Goal: Transaction & Acquisition: Download file/media

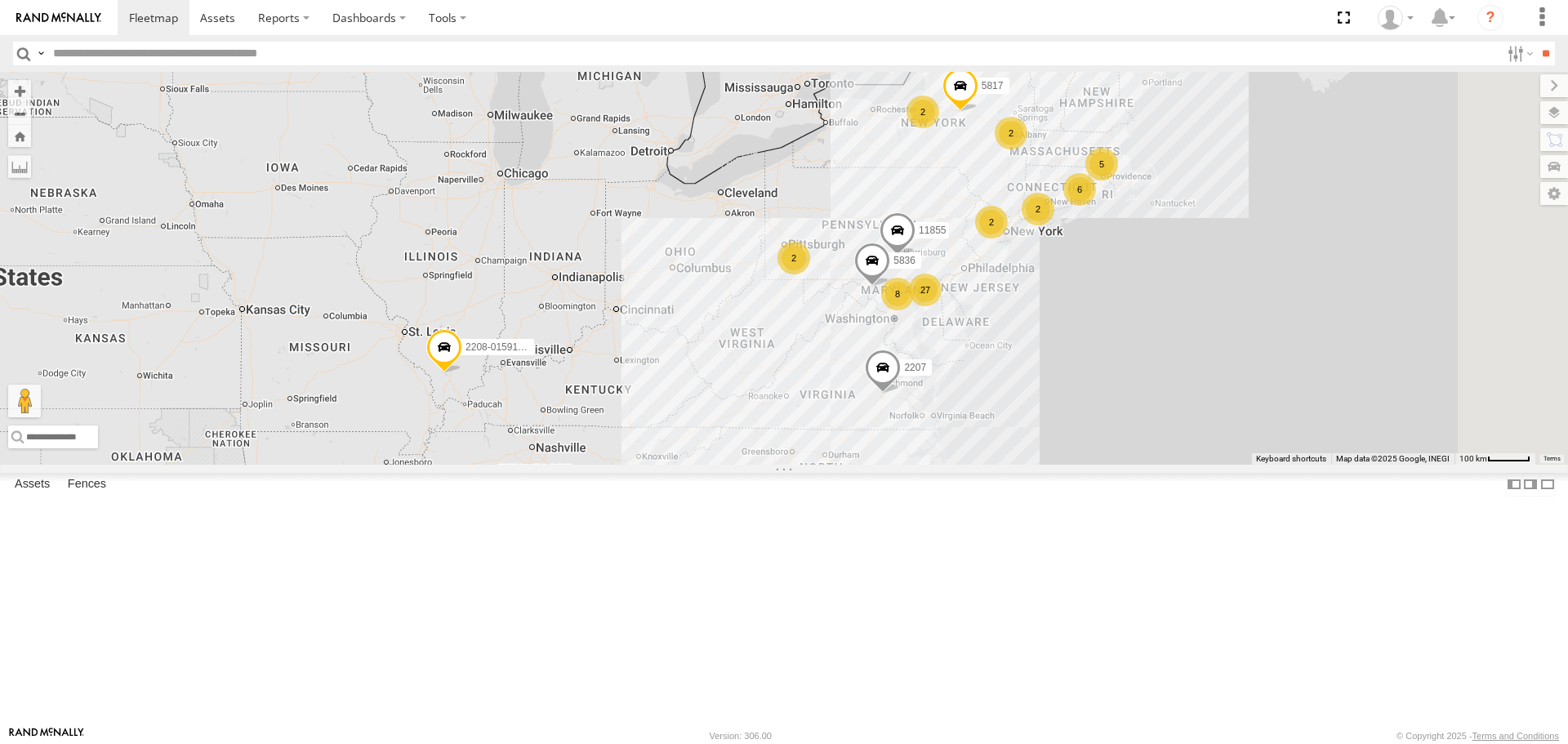
drag, startPoint x: 798, startPoint y: 335, endPoint x: 796, endPoint y: 318, distance: 17.1
click at [796, 318] on div "2208-015910002284753 2 27 11855 5 6 2 2 2 5817 8 2207 5836 2" at bounding box center [784, 268] width 1568 height 392
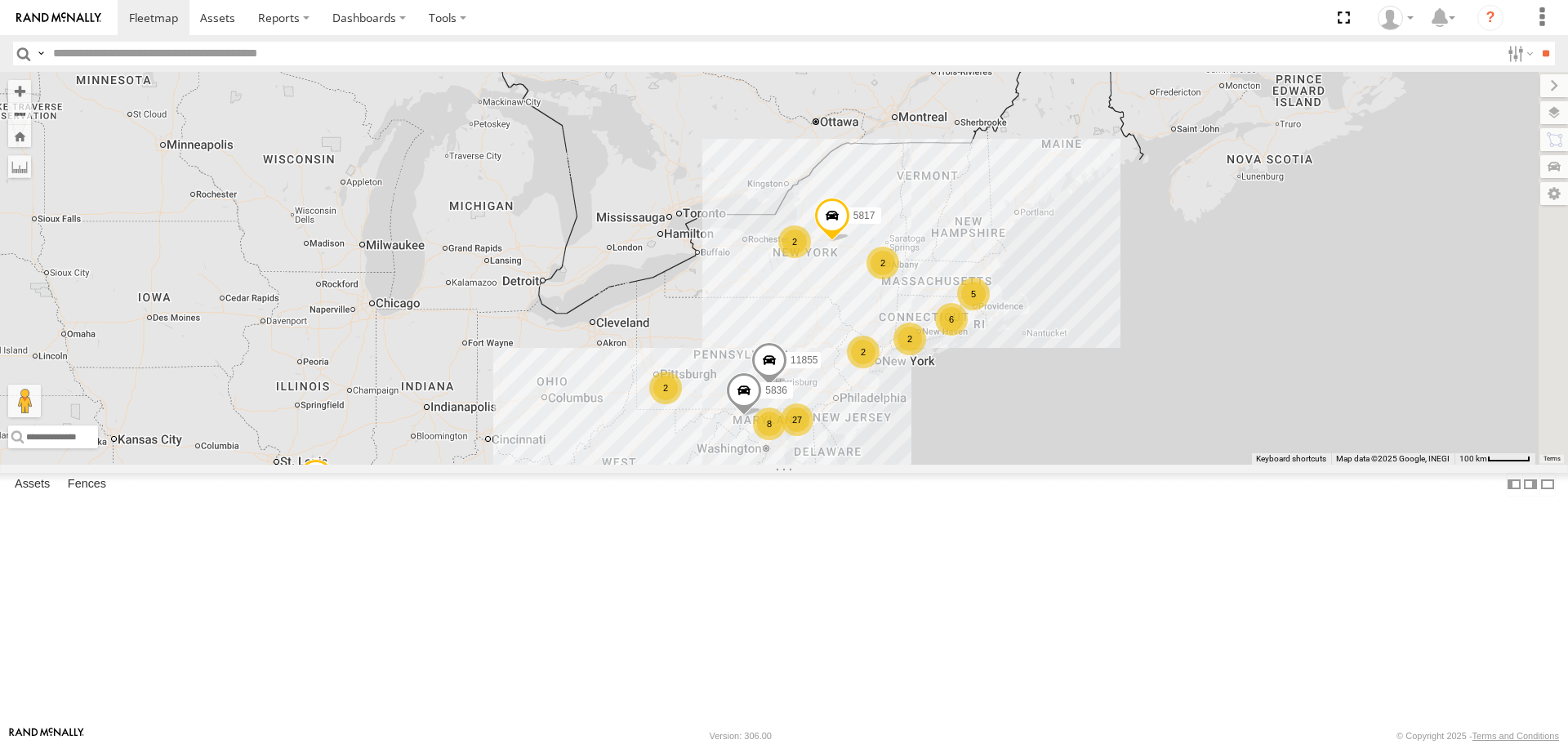
drag, startPoint x: 870, startPoint y: 362, endPoint x: 728, endPoint y: 442, distance: 163.0
click at [728, 442] on div "2208-015910002284753 2 27 11855 5 6 2 2 2 5817 8 2207 5836 2" at bounding box center [784, 268] width 1568 height 392
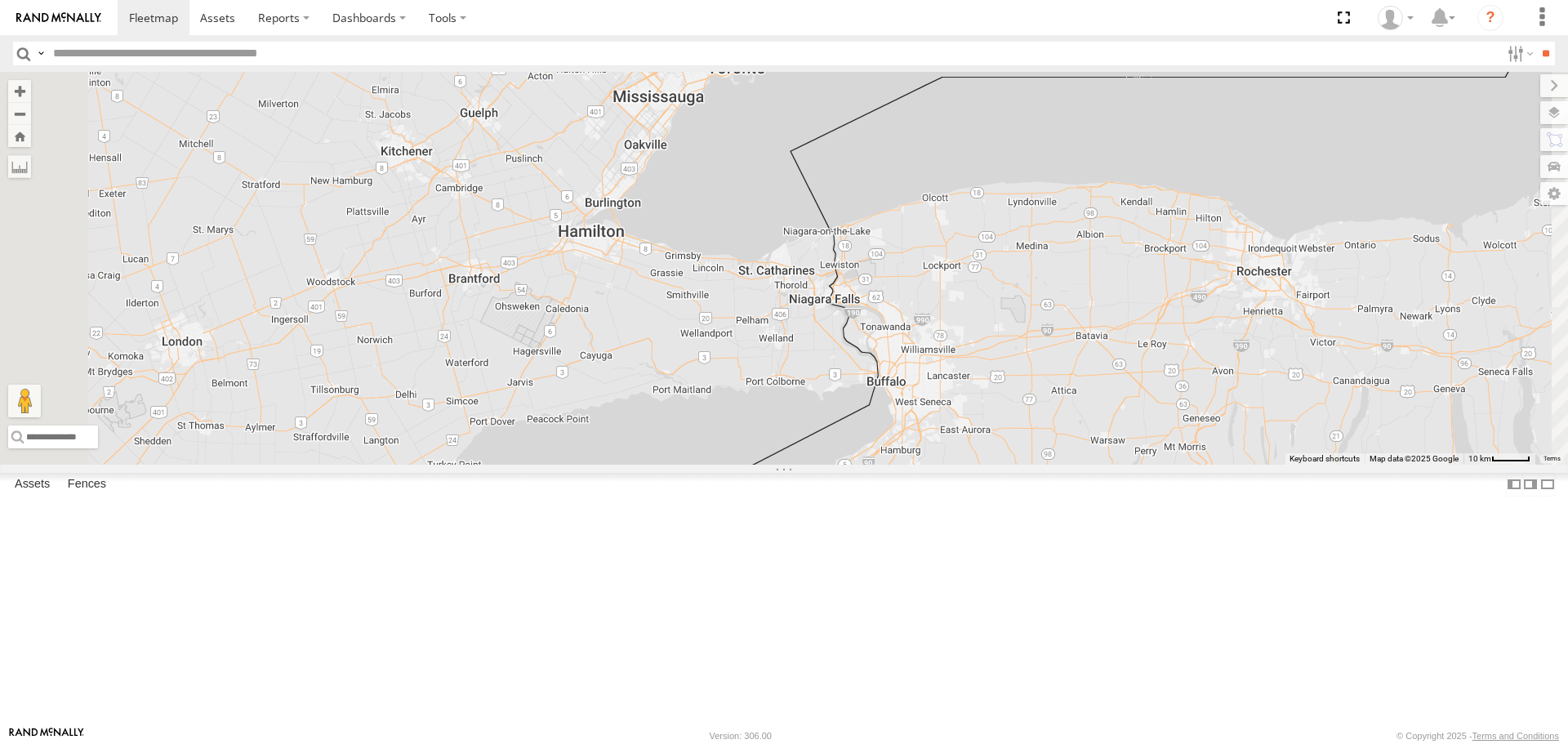
drag, startPoint x: 793, startPoint y: 340, endPoint x: 781, endPoint y: 386, distance: 47.5
click at [781, 386] on div "2208-015910002284753 11855 5817 2207 5836" at bounding box center [784, 268] width 1568 height 392
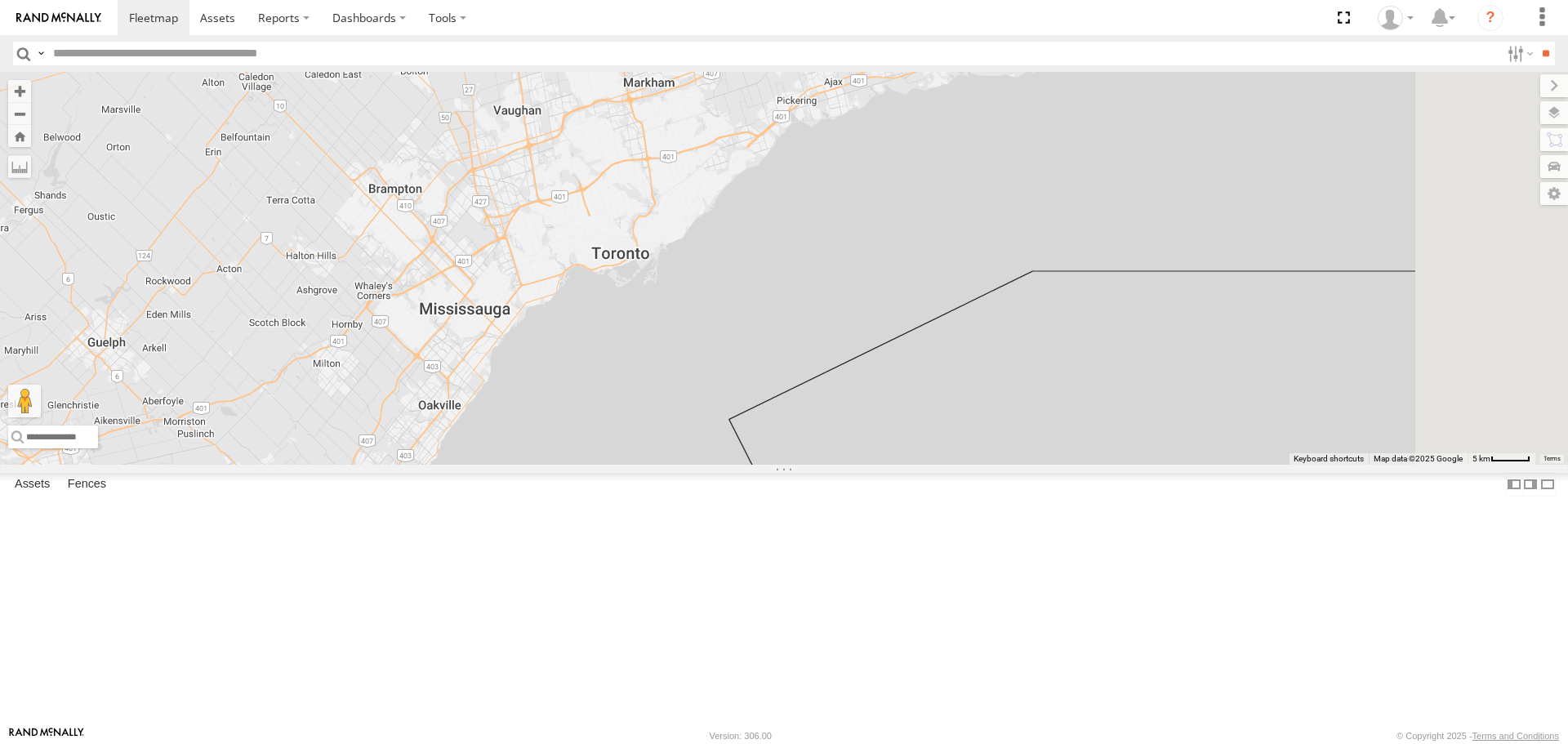
drag, startPoint x: 882, startPoint y: 263, endPoint x: 839, endPoint y: 400, distance: 143.6
click at [653, 464] on div "2208-015910002284753 11855 5817 2207 5836" at bounding box center [784, 268] width 1568 height 392
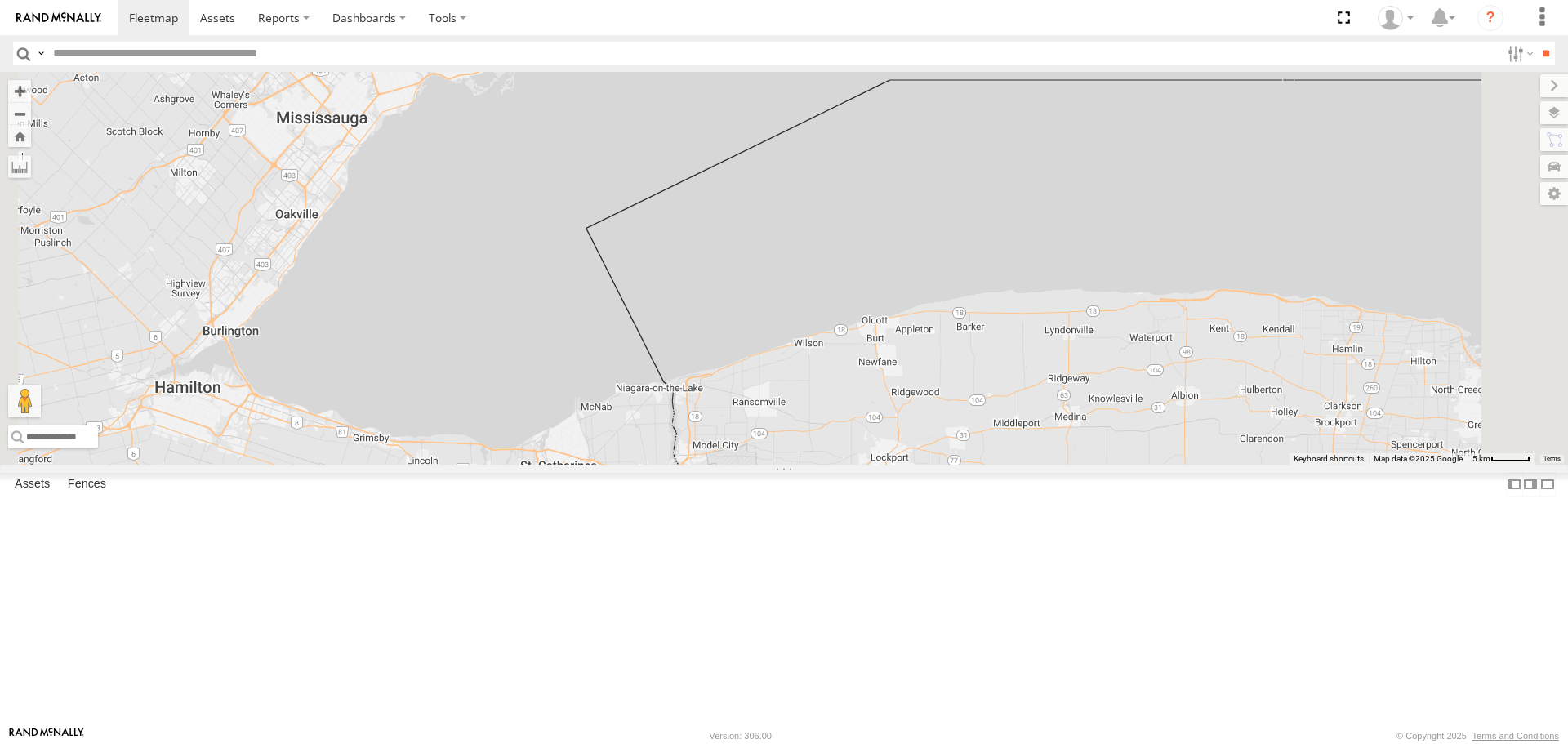
drag, startPoint x: 985, startPoint y: 531, endPoint x: 792, endPoint y: 300, distance: 301.0
click at [792, 300] on div "2208-015910002284753 11855 5817 2207 5836" at bounding box center [784, 268] width 1568 height 392
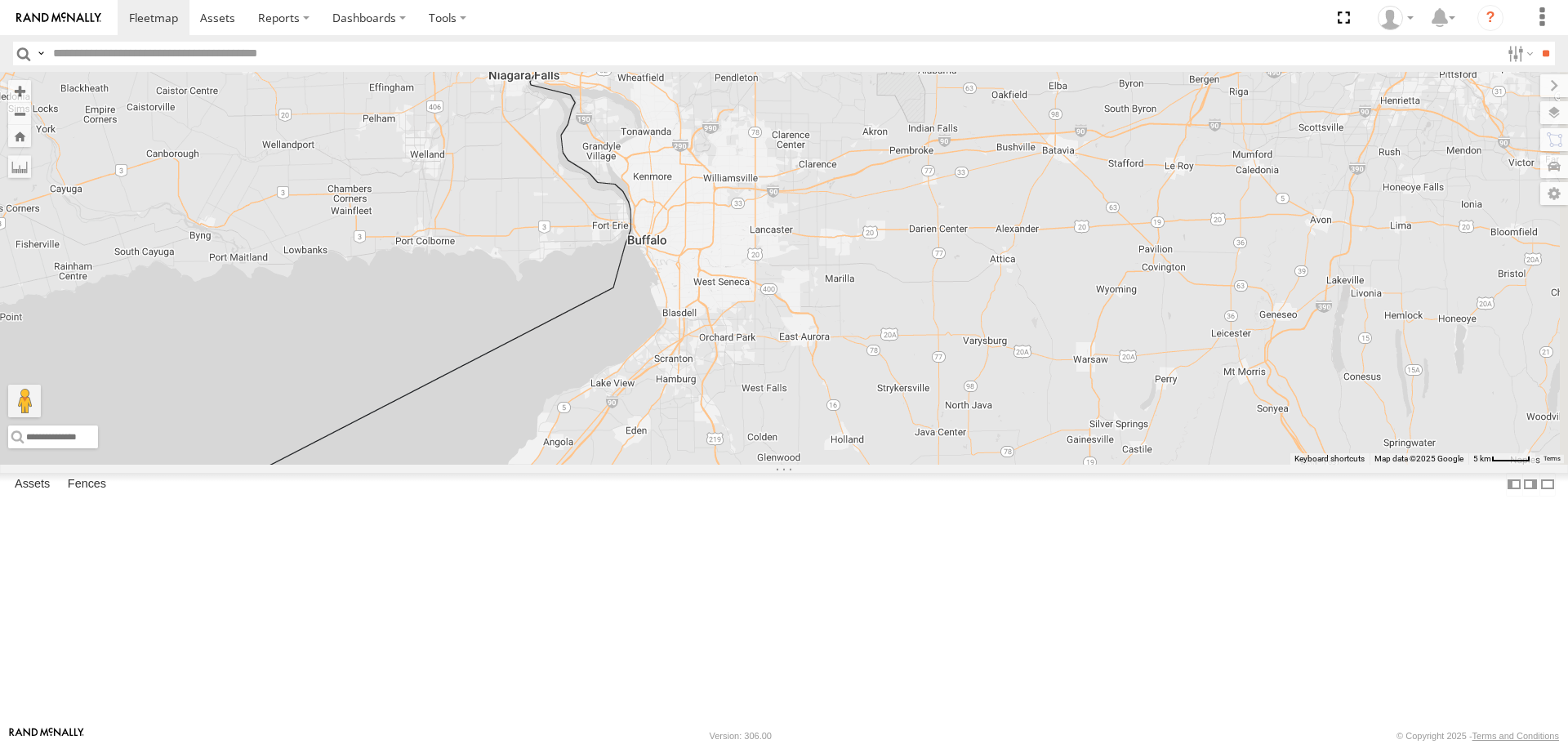
drag, startPoint x: 1019, startPoint y: 452, endPoint x: 874, endPoint y: 344, distance: 180.8
click at [874, 344] on div "2208-015910002284753 11855 5817 2207 5836" at bounding box center [784, 268] width 1568 height 392
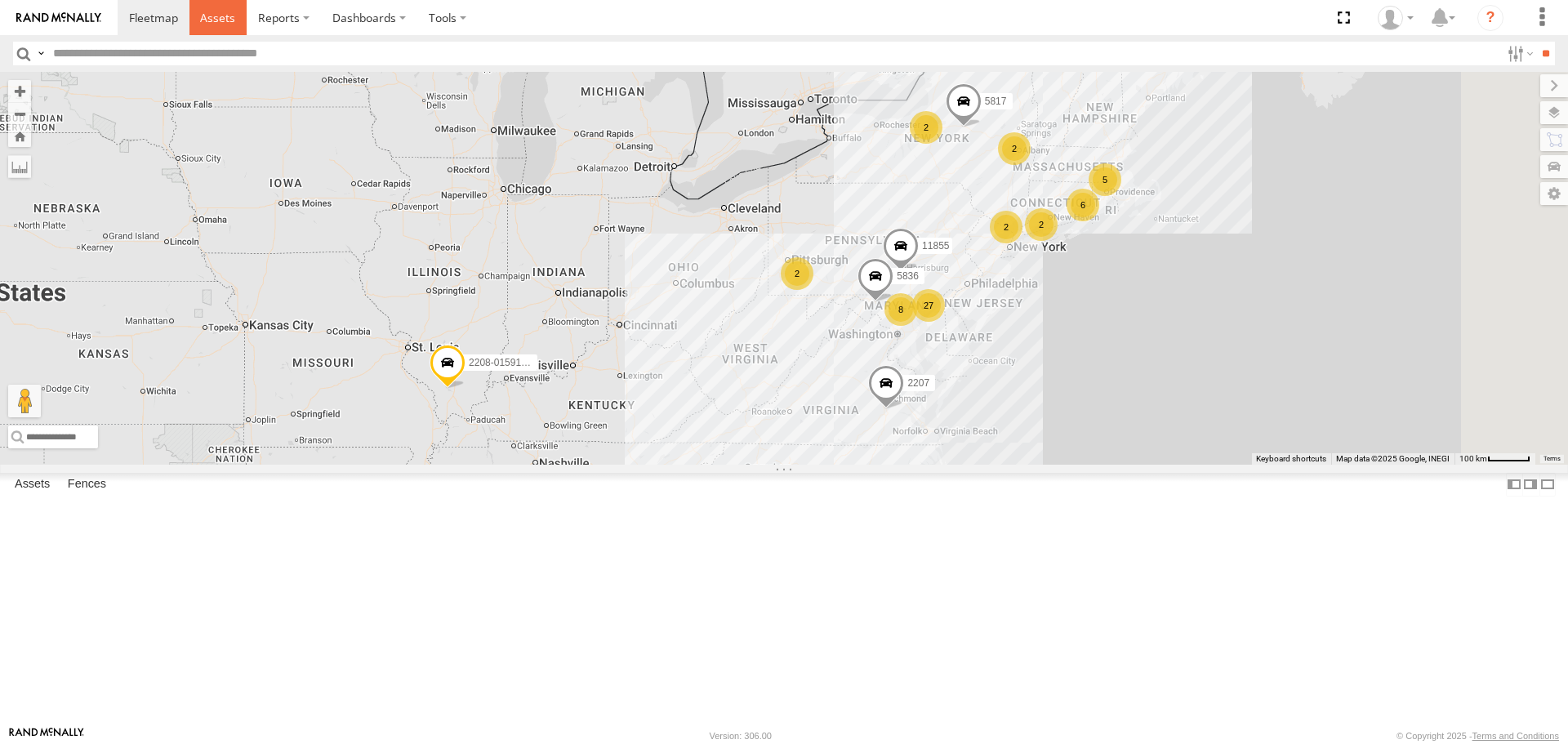
click at [196, 15] on link at bounding box center [218, 17] width 58 height 35
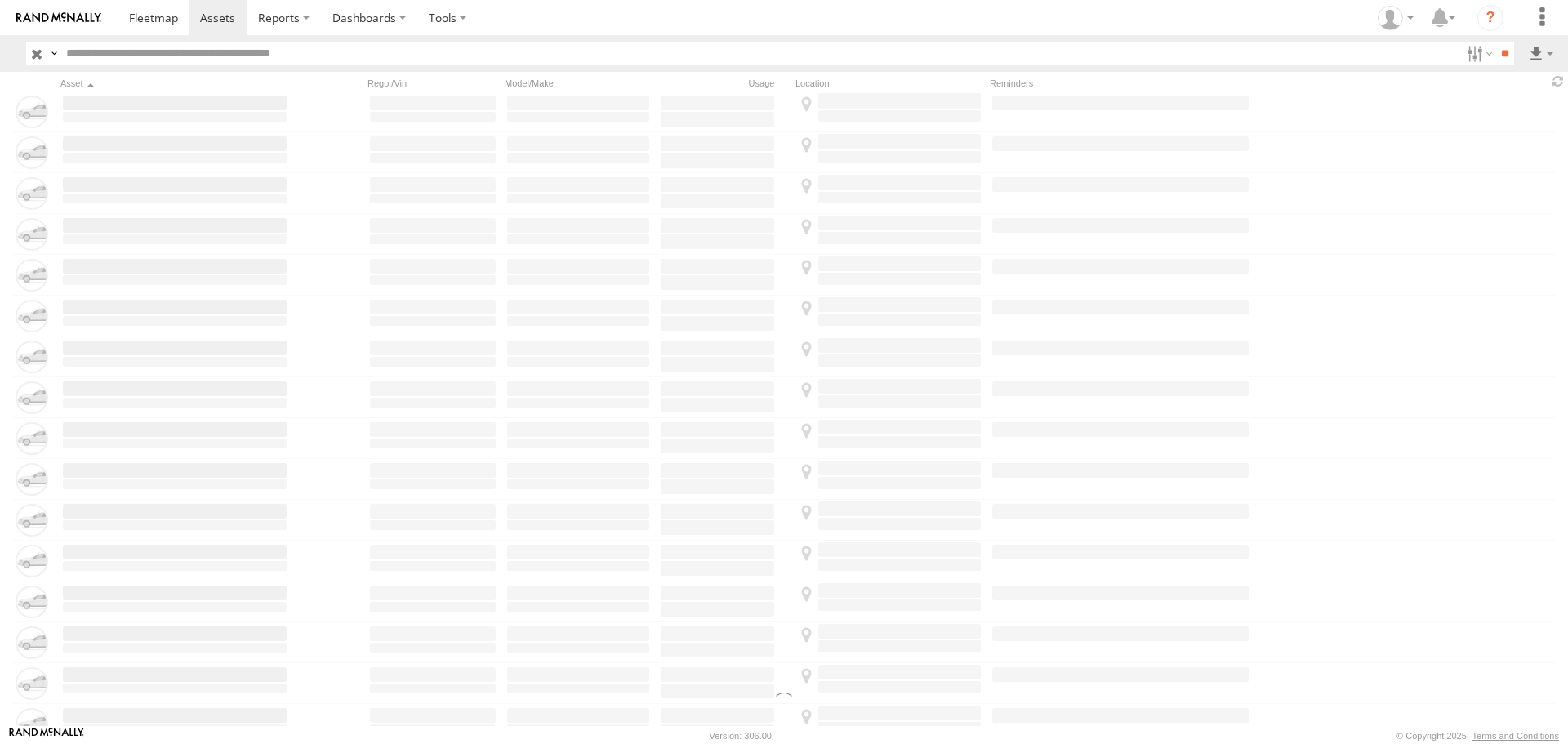
click at [171, 58] on input "text" at bounding box center [760, 54] width 1401 height 24
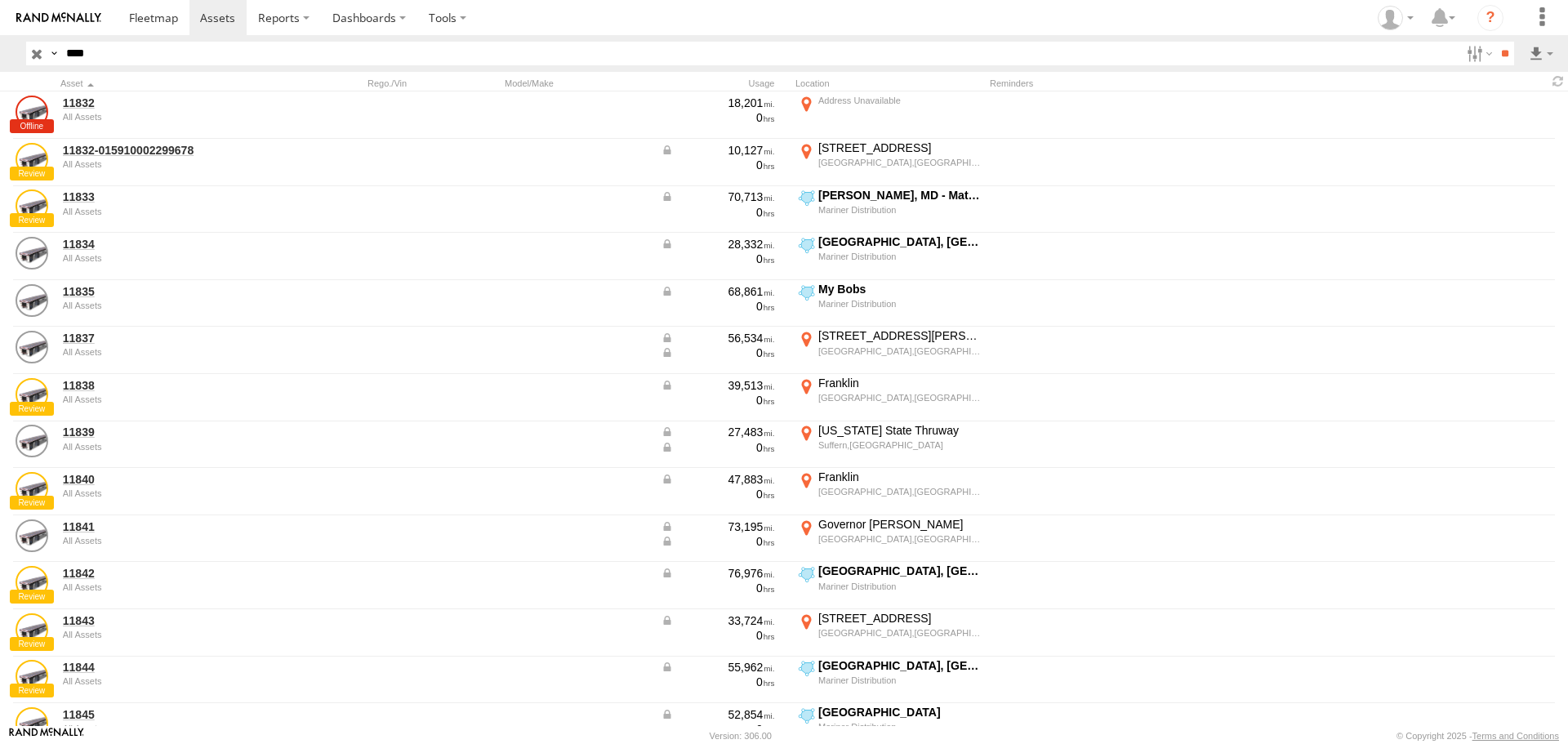
type input "****"
click at [1495, 42] on input "**" at bounding box center [1505, 54] width 19 height 24
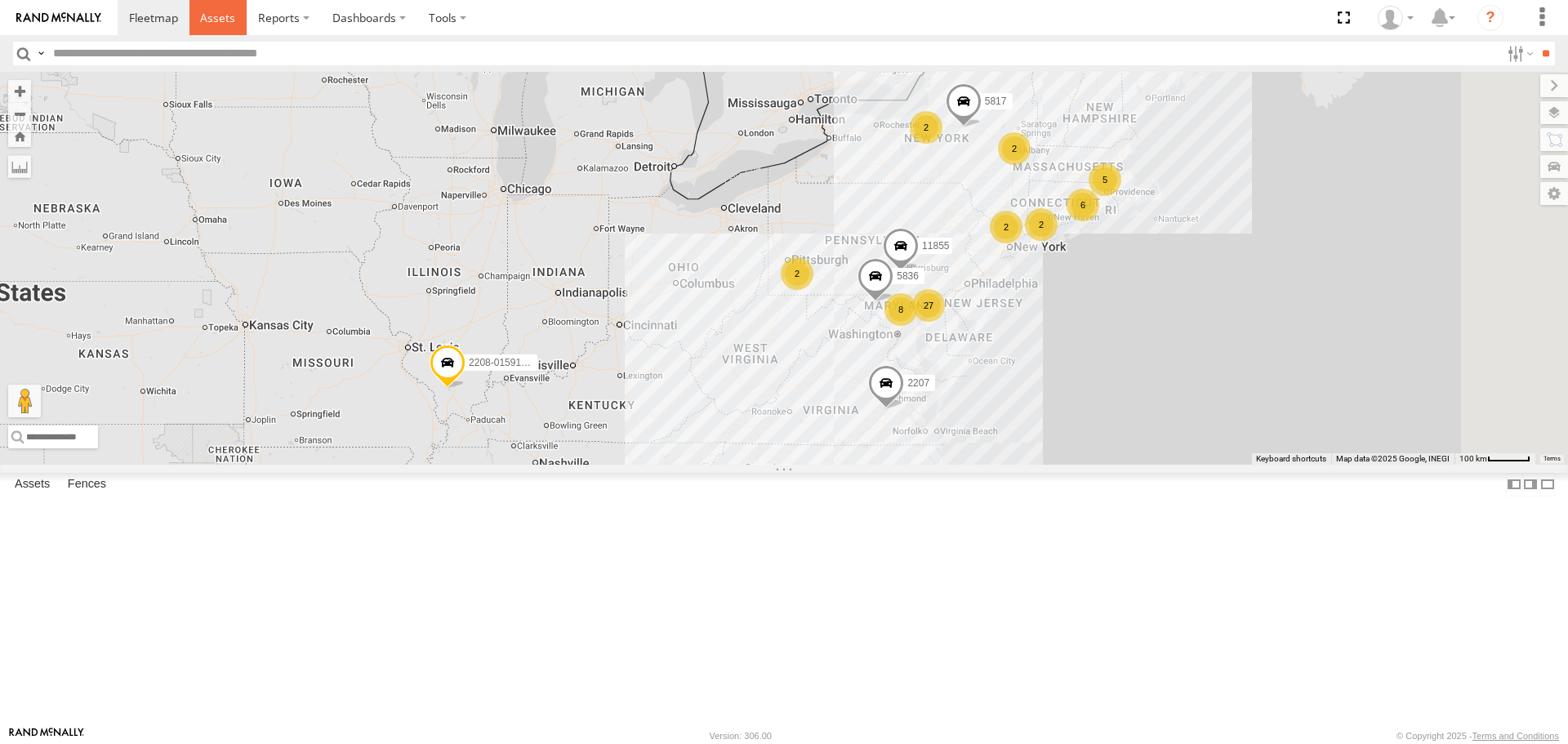
click at [222, 18] on span at bounding box center [218, 17] width 35 height 16
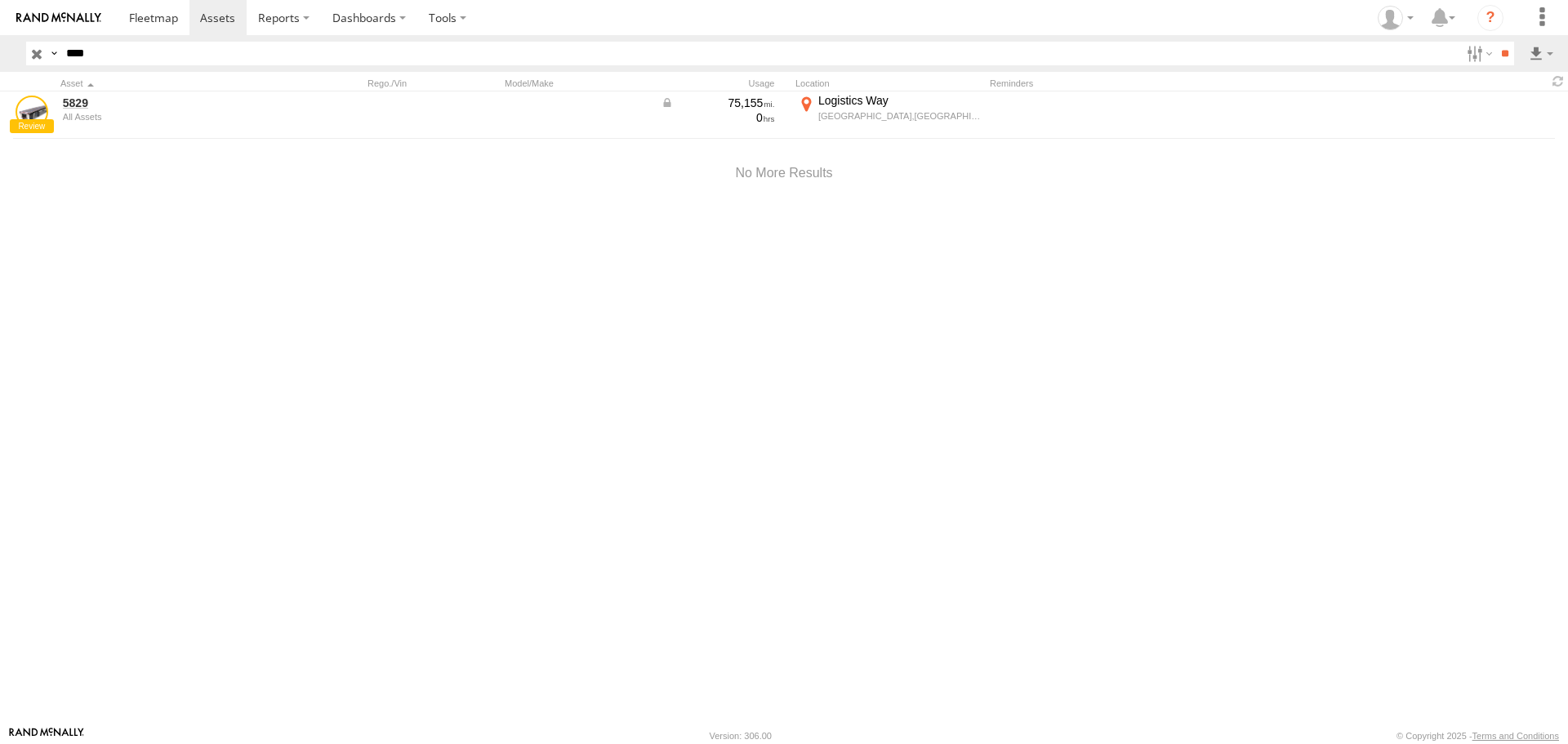
click at [32, 54] on input "button" at bounding box center [37, 54] width 21 height 24
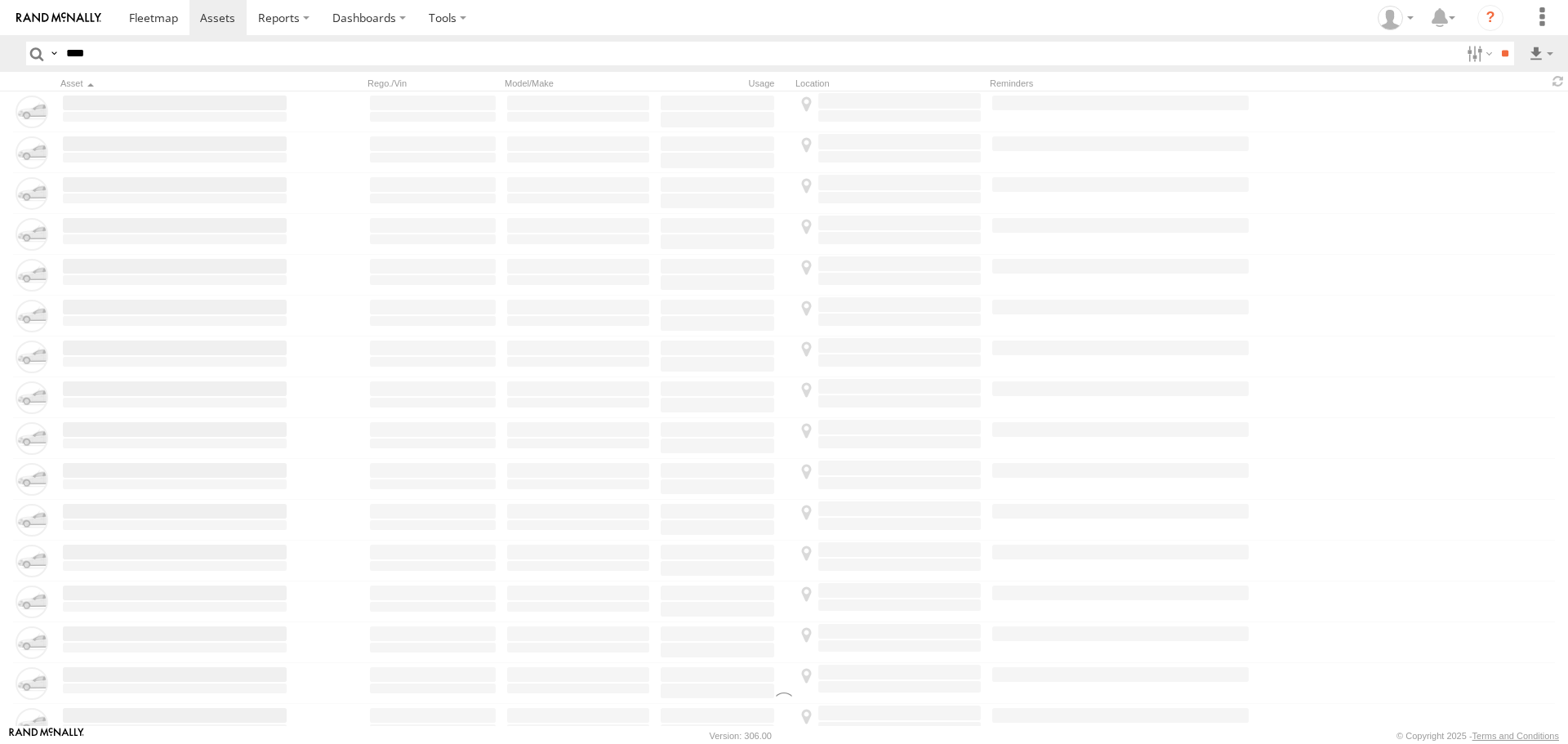
click at [83, 54] on input "****" at bounding box center [760, 54] width 1401 height 24
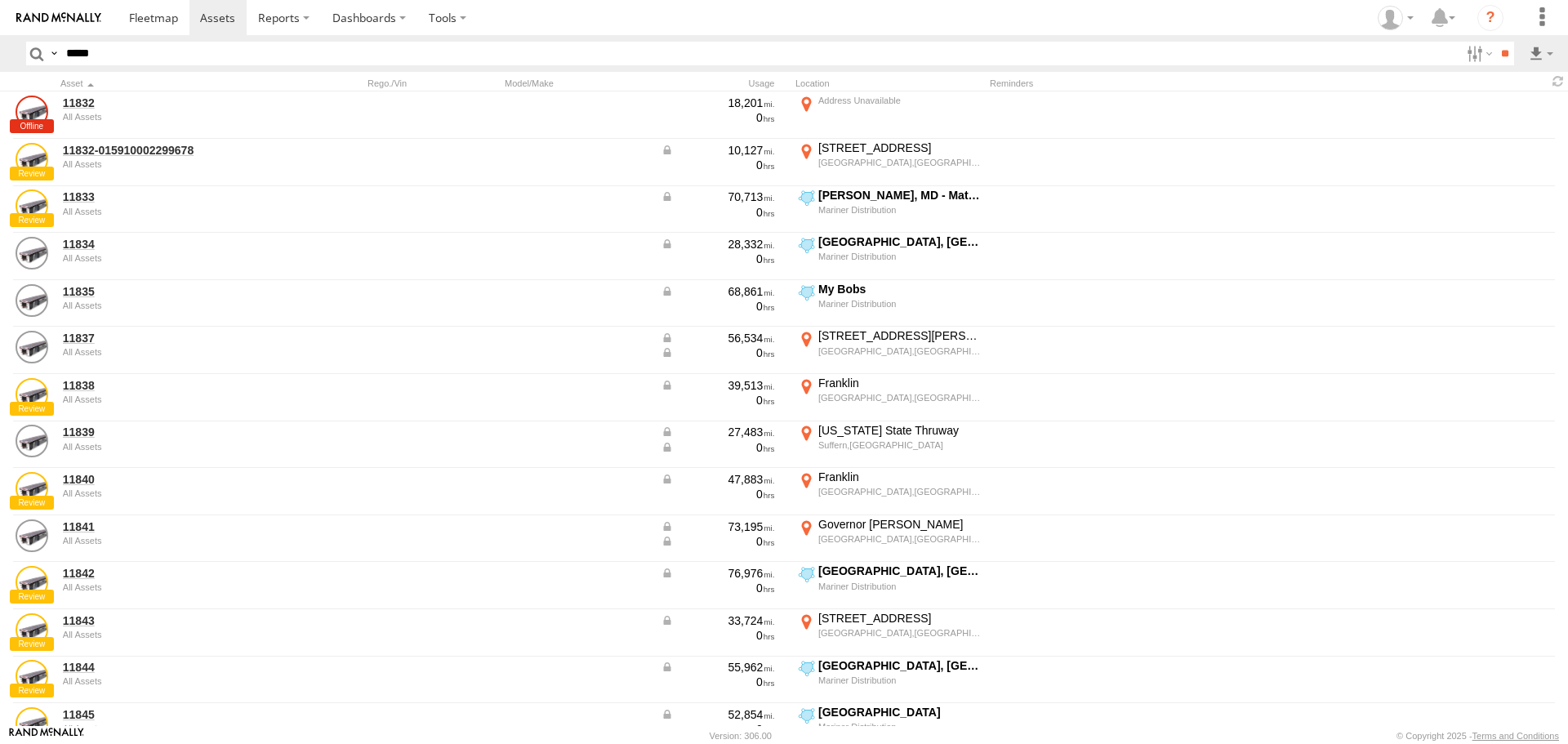
type input "*****"
click at [1495, 42] on input "**" at bounding box center [1505, 54] width 19 height 24
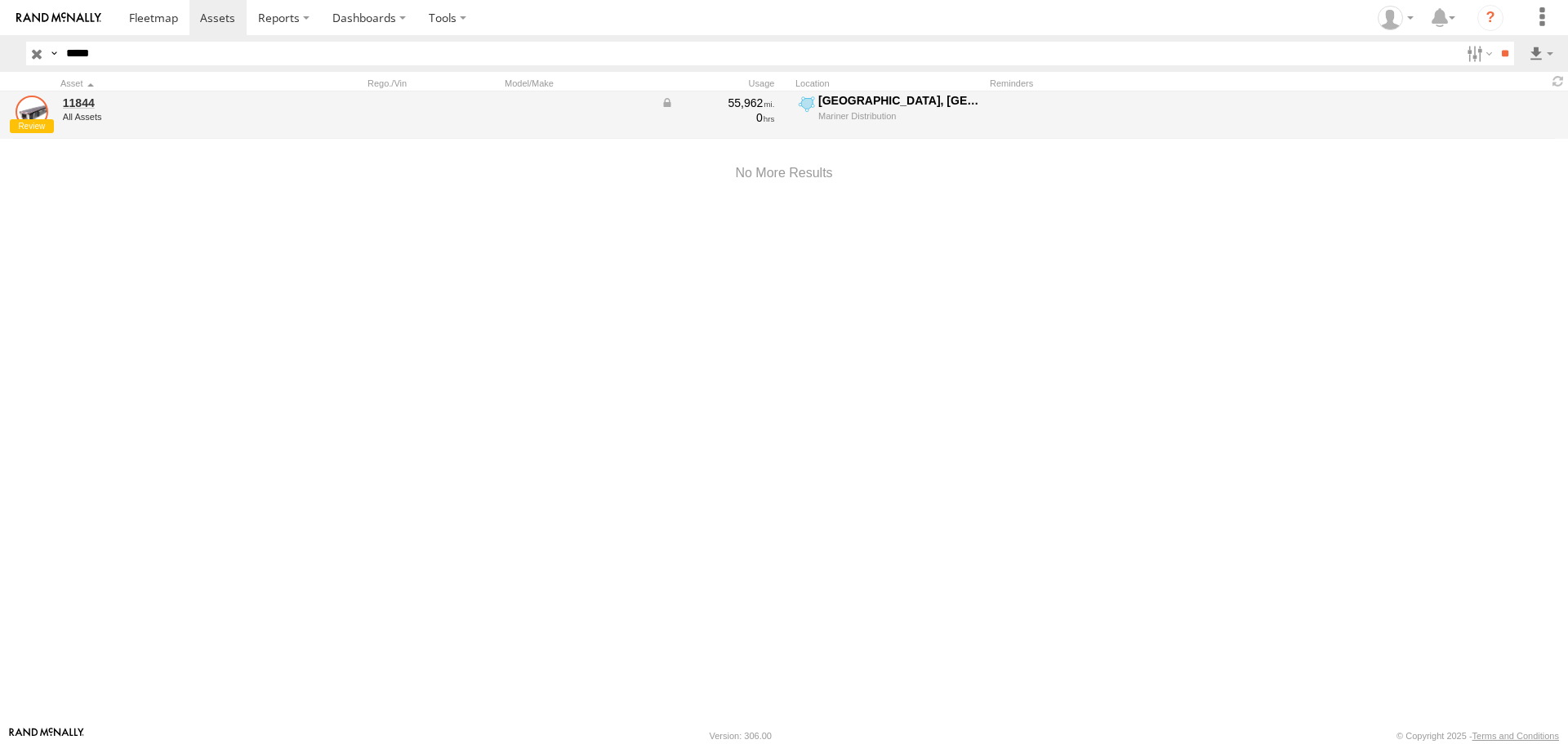
click at [37, 119] on link at bounding box center [32, 112] width 33 height 33
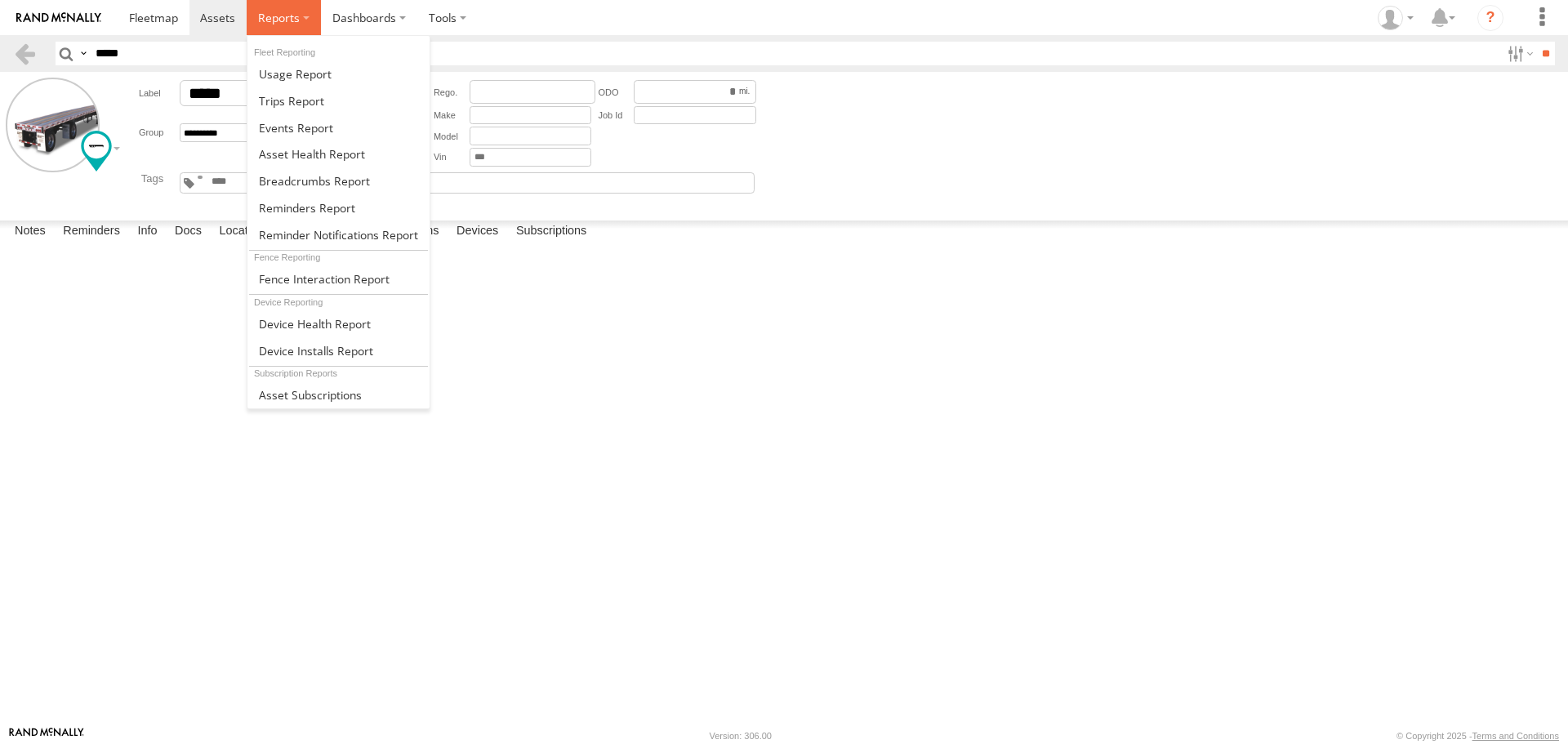
click at [278, 24] on span at bounding box center [278, 17] width 42 height 16
click at [297, 129] on span at bounding box center [296, 128] width 74 height 16
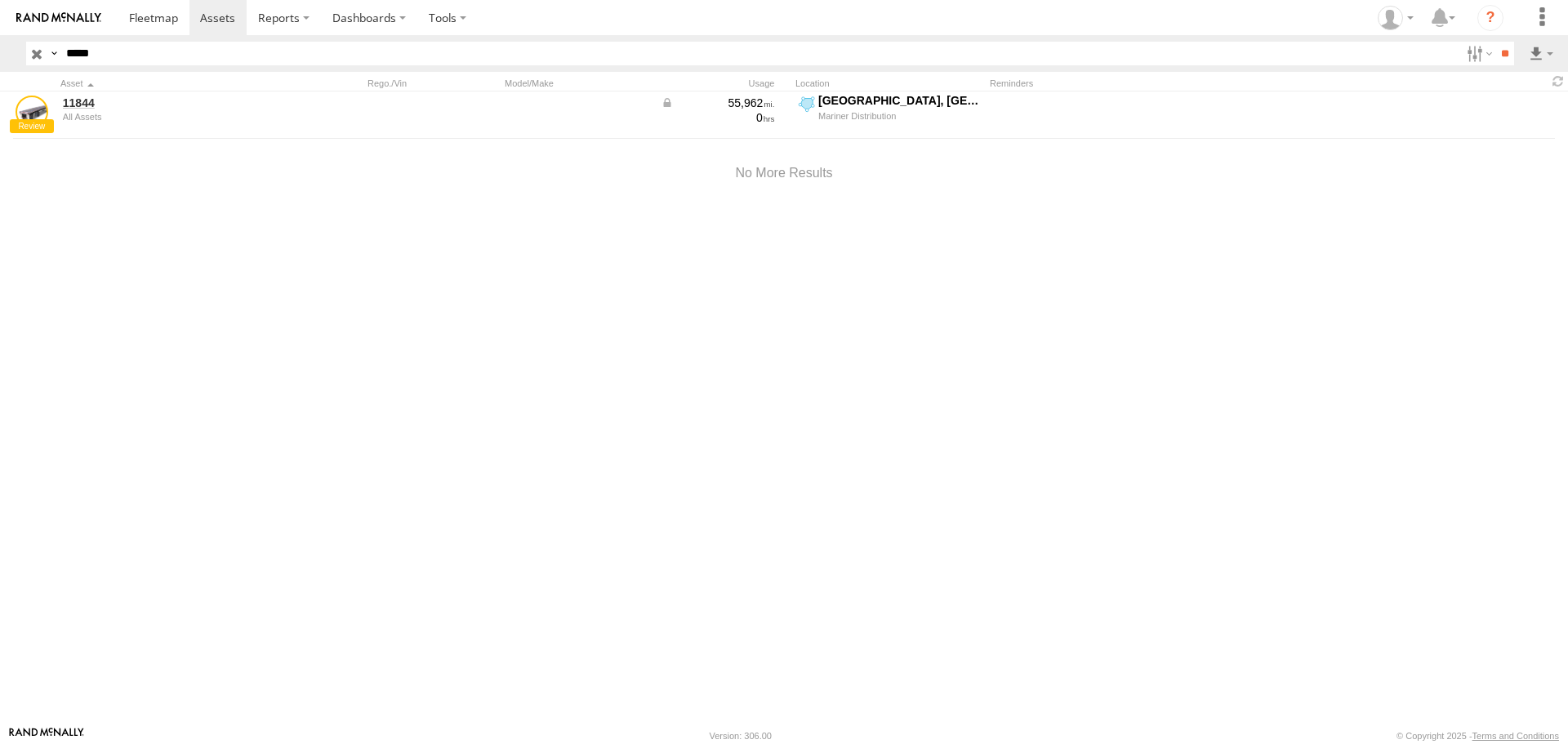
click at [35, 51] on input "button" at bounding box center [37, 54] width 21 height 24
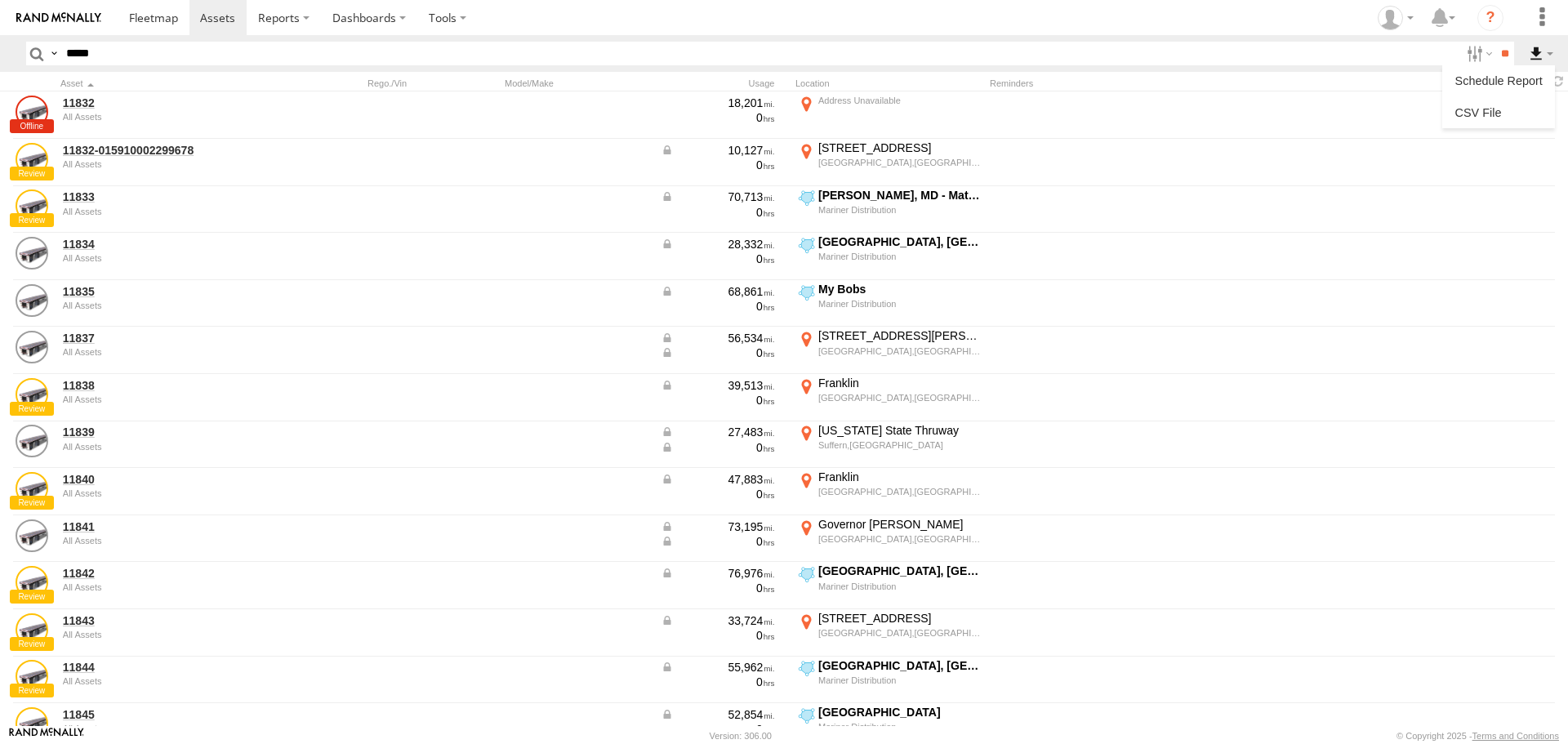
click at [1551, 58] on label at bounding box center [1542, 54] width 28 height 24
click at [1501, 110] on label at bounding box center [1499, 113] width 100 height 25
click at [0, 0] on button "Export" at bounding box center [0, 0] width 0 height 0
click at [0, 0] on label "×" at bounding box center [0, 0] width 0 height 0
